Goal: Subscribe to service/newsletter

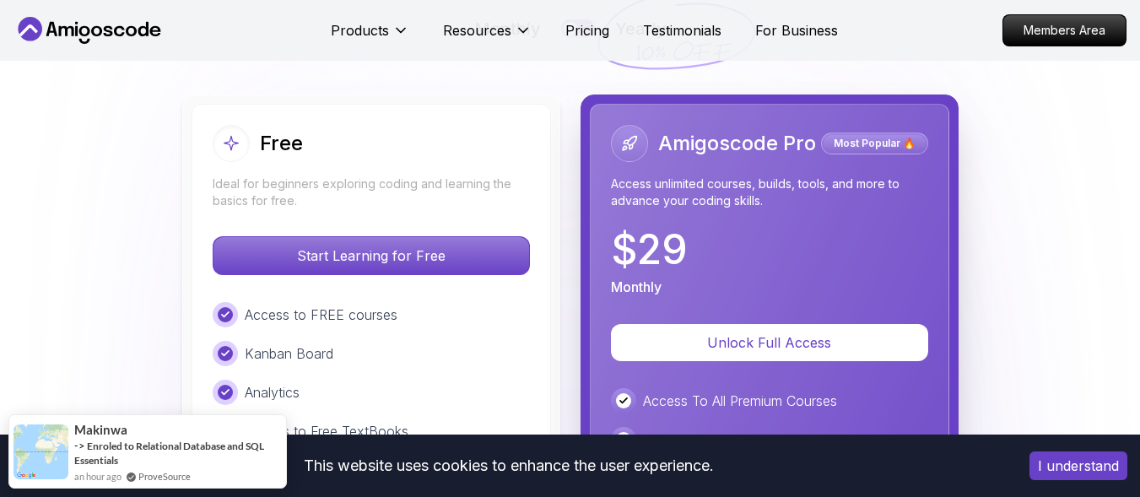
scroll to position [3823, 0]
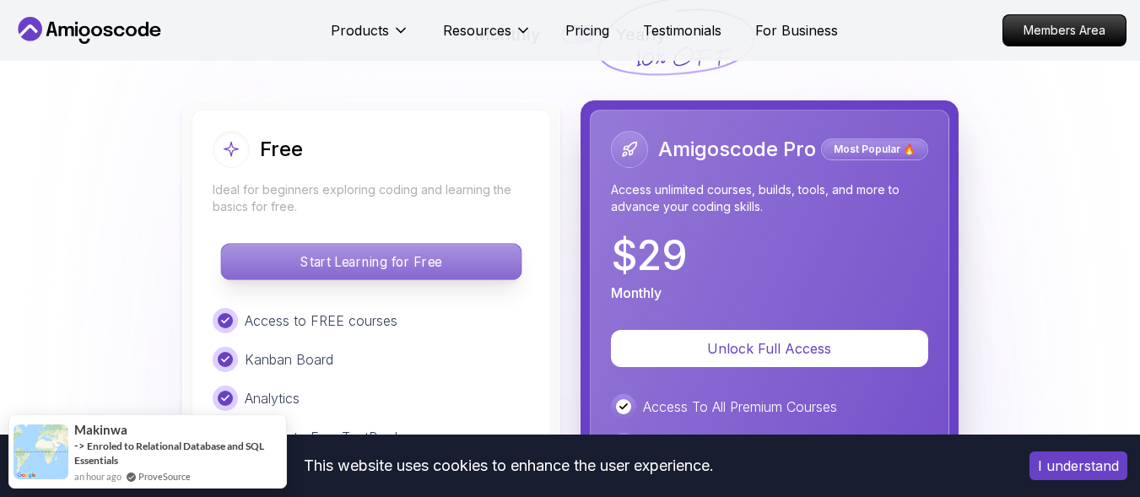
click at [387, 263] on p "Start Learning for Free" at bounding box center [371, 261] width 300 height 35
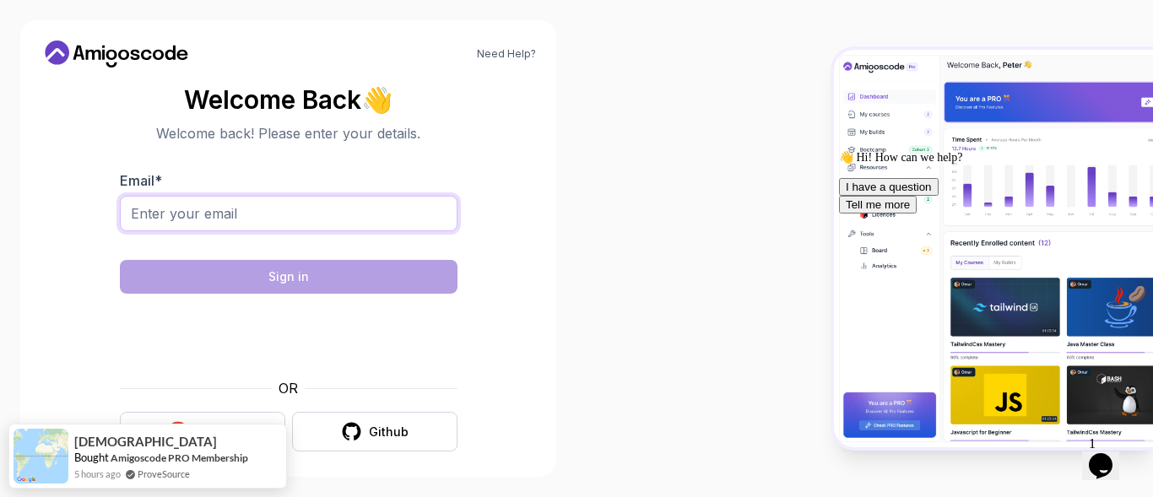
click at [295, 208] on input "Email *" at bounding box center [289, 213] width 338 height 35
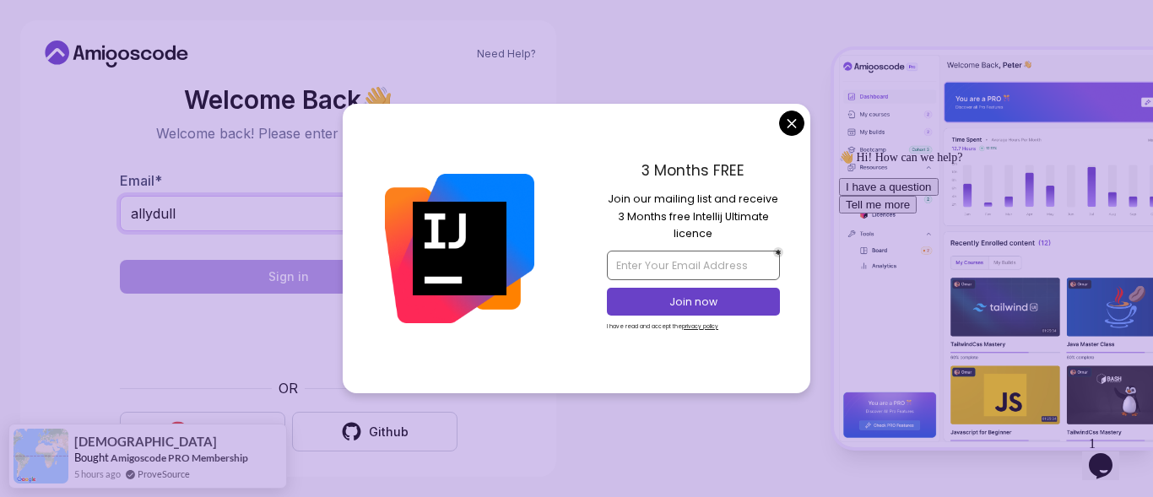
type input "allydull"
click at [679, 272] on input "email" at bounding box center [693, 265] width 172 height 29
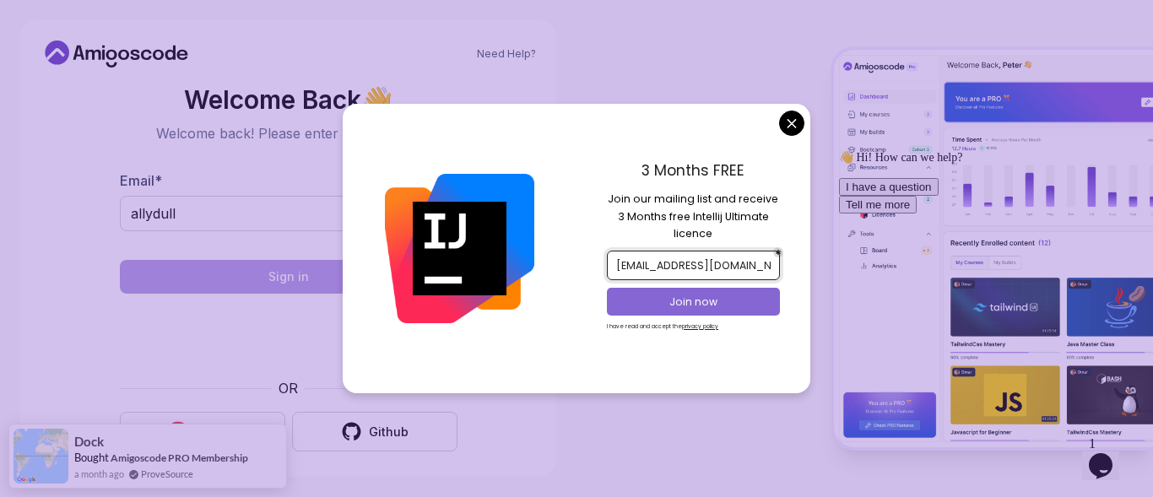
type input "[EMAIL_ADDRESS][DOMAIN_NAME]"
click at [696, 300] on p "Join now" at bounding box center [694, 302] width 140 height 15
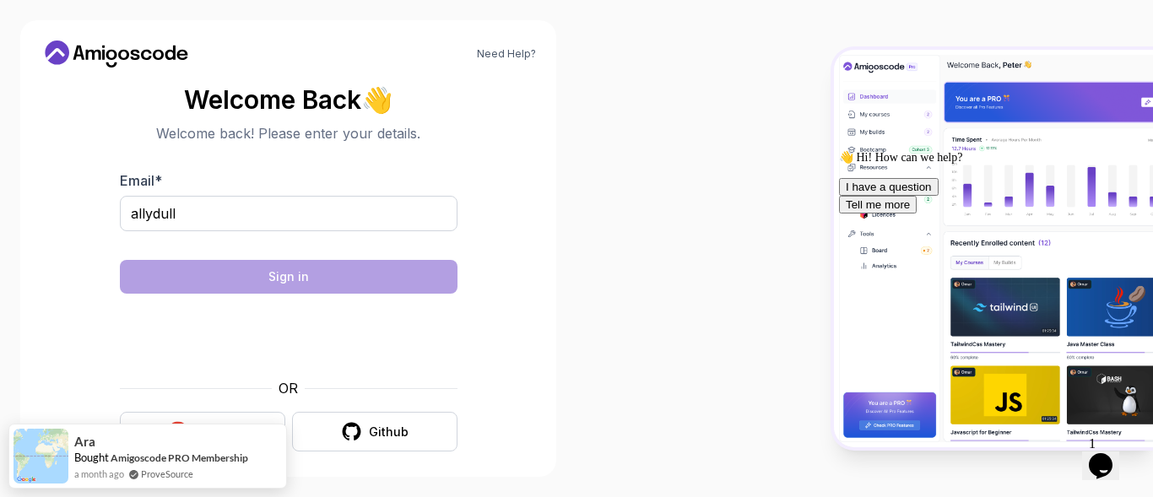
click at [688, 54] on body "Need Help? Welcome Back 👋 Welcome back! Please enter your details. Email * ally…" at bounding box center [576, 248] width 1153 height 497
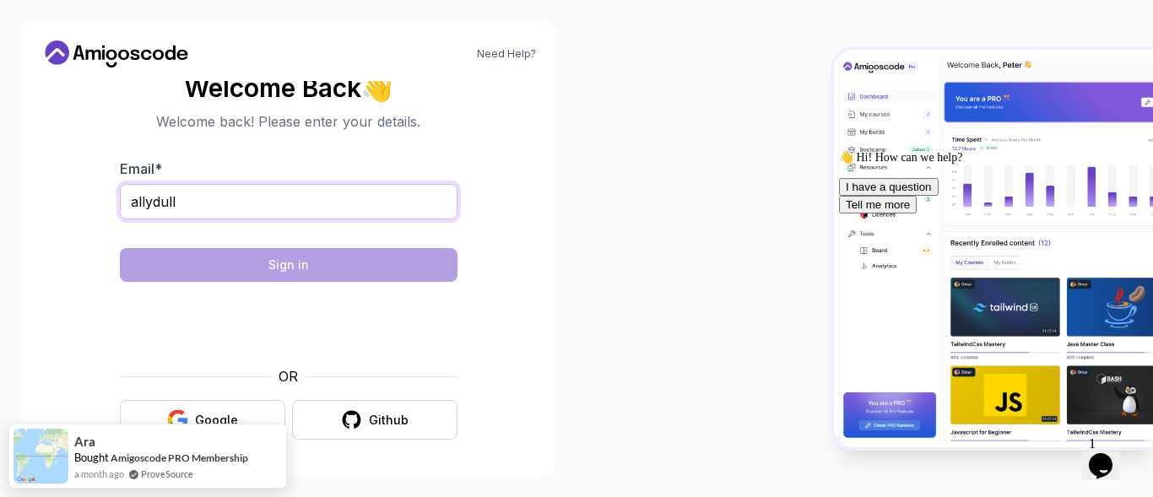
click at [221, 199] on input "allydull" at bounding box center [289, 201] width 338 height 35
type input "[EMAIL_ADDRESS][DOMAIN_NAME]"
